Goal: Task Accomplishment & Management: Use online tool/utility

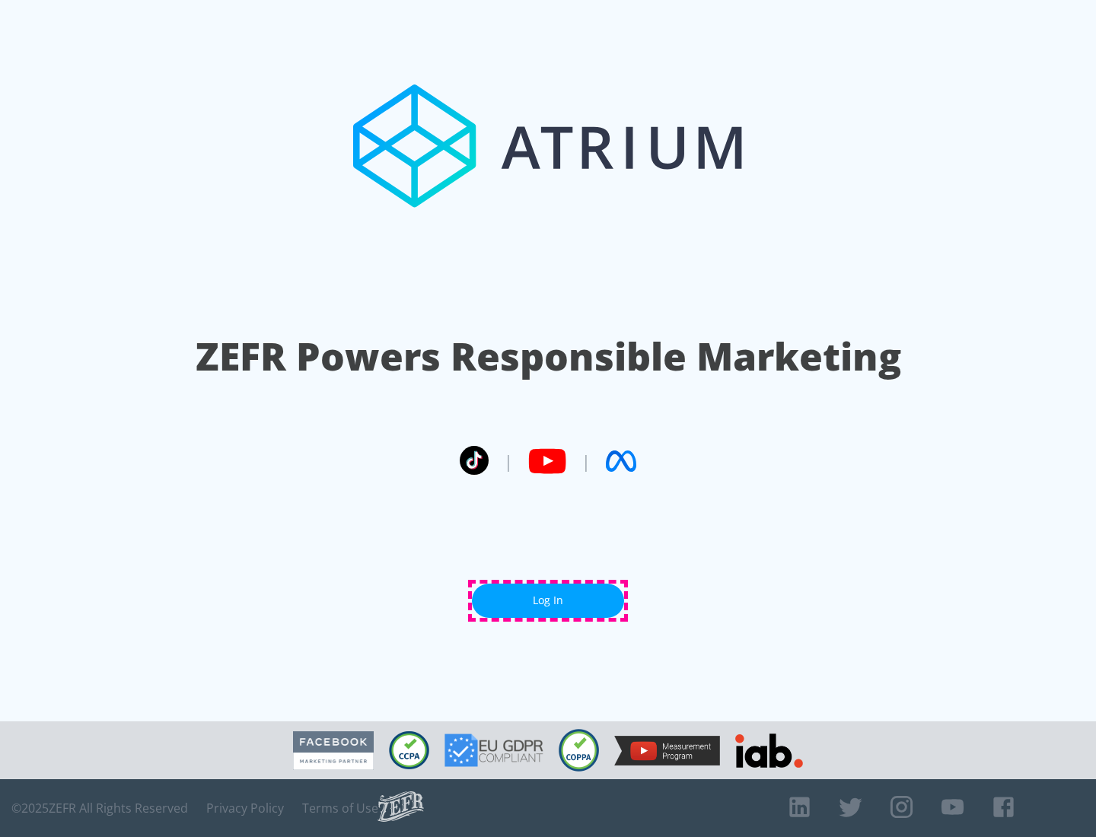
click at [548, 600] on link "Log In" at bounding box center [548, 601] width 152 height 34
